Goal: Task Accomplishment & Management: Use online tool/utility

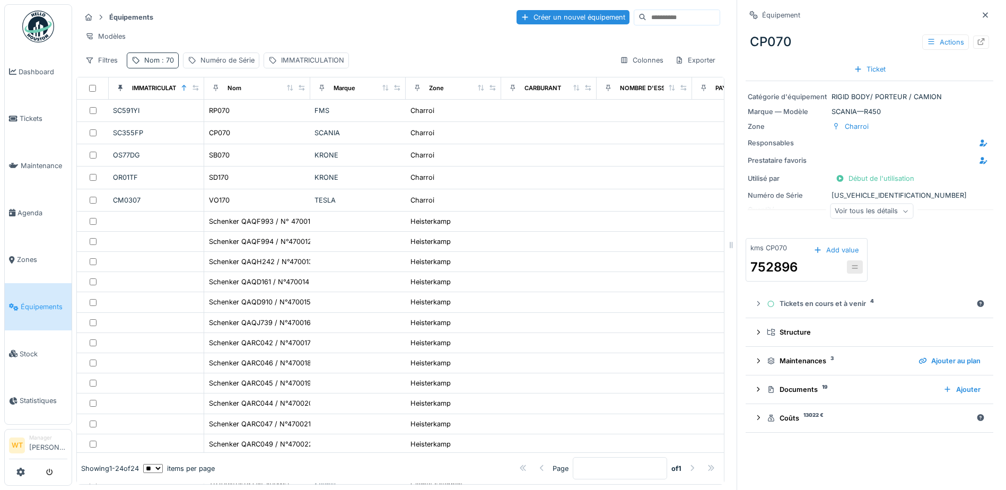
click at [159, 65] on div "Nom : 70" at bounding box center [159, 60] width 30 height 10
click at [197, 36] on div "Modèles" at bounding box center [401, 36] width 640 height 15
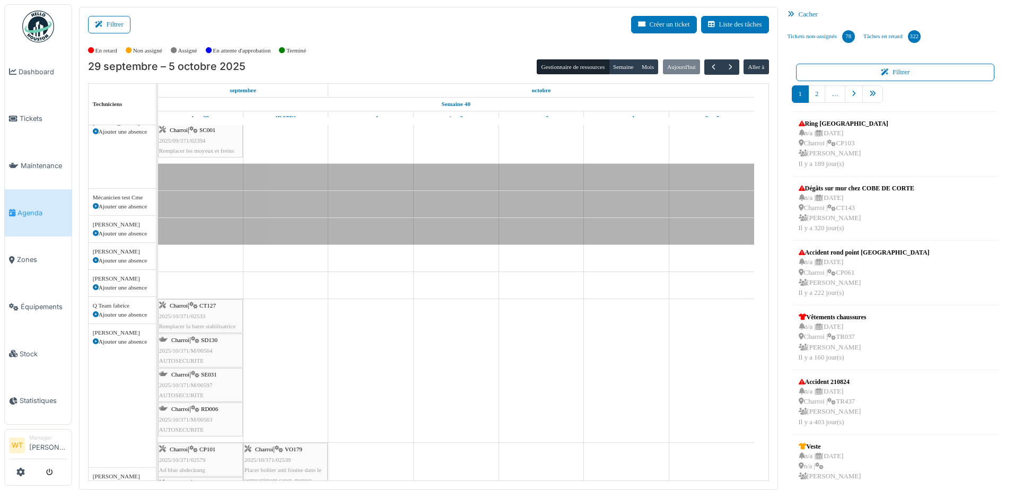
scroll to position [106, 0]
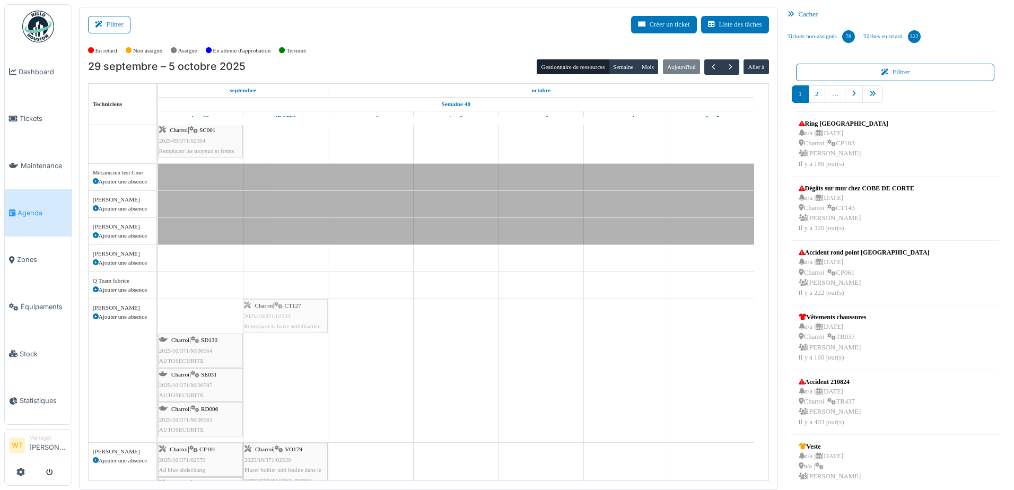
drag, startPoint x: 208, startPoint y: 314, endPoint x: 261, endPoint y: 312, distance: 53.6
click at [158, 313] on div "Charroi | CT127 2025/10/371/02533 Remplacer la barre stabilisatrice [GEOGRAPHIC…" at bounding box center [158, 370] width 0 height 143
drag, startPoint x: 217, startPoint y: 326, endPoint x: 275, endPoint y: 334, distance: 57.8
click at [274, 334] on div "Charroi | EL121 Entretien Manitou/[PERSON_NAME] Vacances Site Herstal | n/a 202…" at bounding box center [463, 344] width 610 height 651
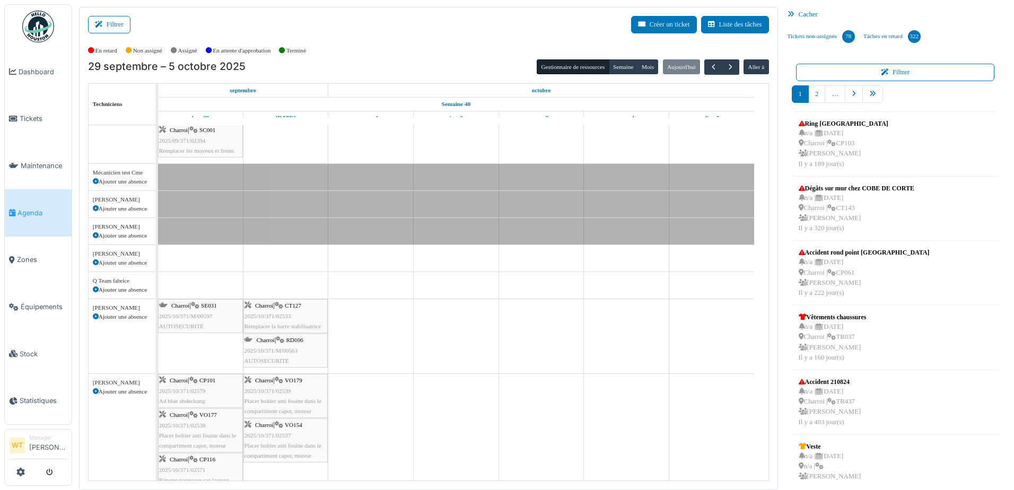
drag, startPoint x: 217, startPoint y: 339, endPoint x: 294, endPoint y: 343, distance: 76.5
click at [158, 343] on div "Charroi | SE031 2025/10/371/M/00597 AUTOSECURITE [GEOGRAPHIC_DATA] | CT127 2025…" at bounding box center [158, 336] width 0 height 74
drag, startPoint x: 205, startPoint y: 320, endPoint x: 270, endPoint y: 324, distance: 64.8
click at [158, 324] on div "Charroi | SE031 2025/10/371/M/00597 AUTOSECURITE [GEOGRAPHIC_DATA] | CT127 2025…" at bounding box center [158, 353] width 0 height 109
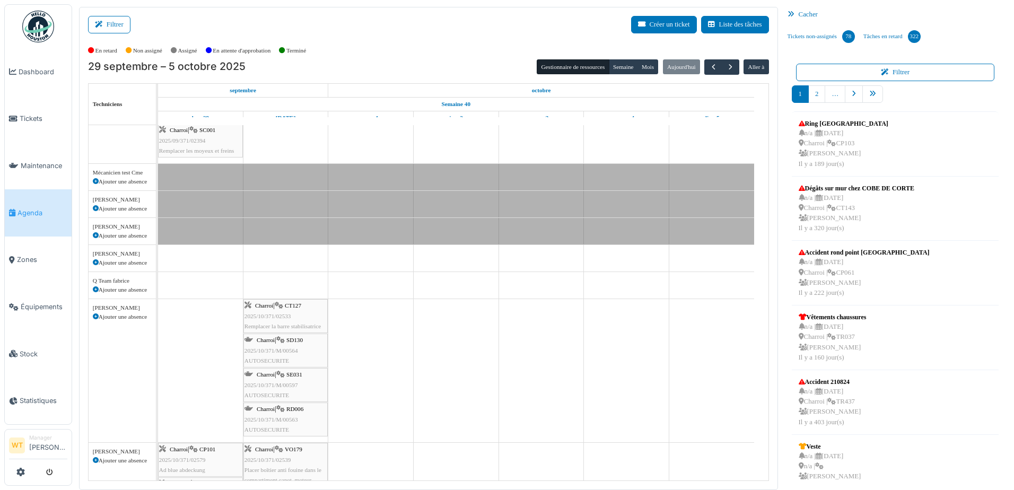
click at [97, 316] on icon at bounding box center [96, 317] width 6 height 6
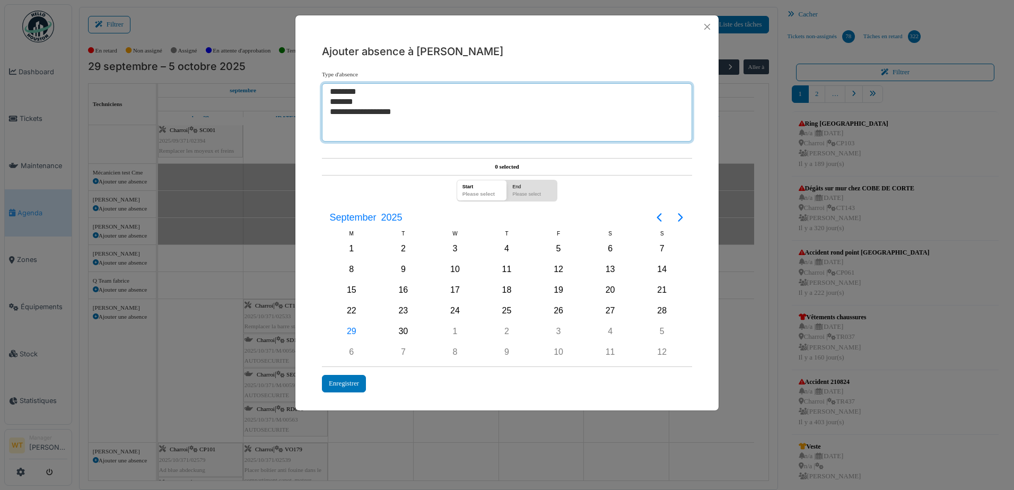
select select "***"
click at [360, 101] on option "*******" at bounding box center [503, 102] width 348 height 10
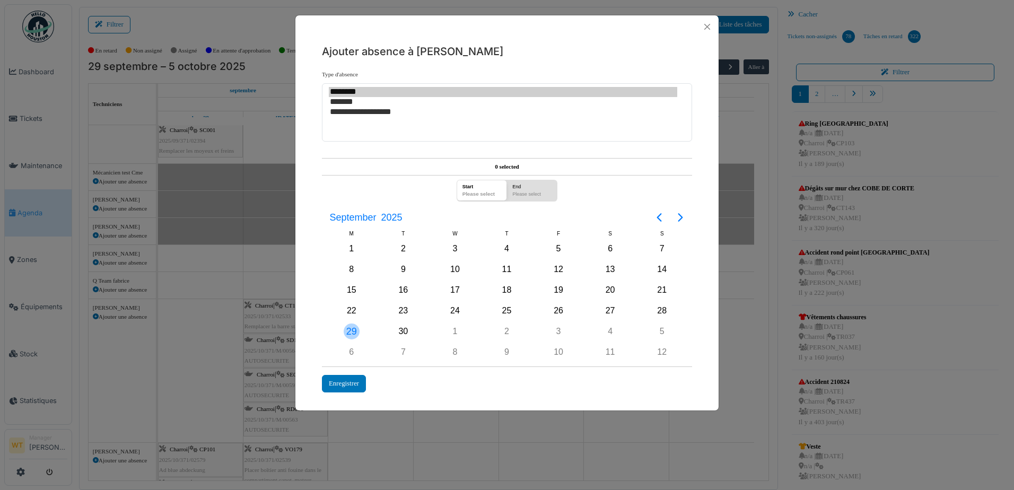
click at [355, 334] on div "29" at bounding box center [352, 332] width 16 height 16
click at [337, 385] on div "Enregistrer" at bounding box center [344, 384] width 44 height 18
